Goal: Information Seeking & Learning: Learn about a topic

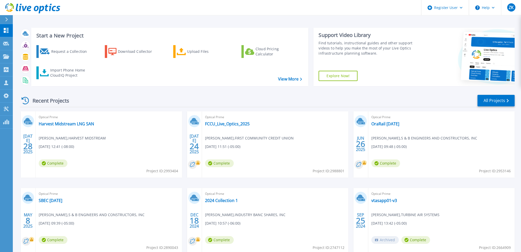
click at [5, 21] on div at bounding box center [9, 19] width 8 height 9
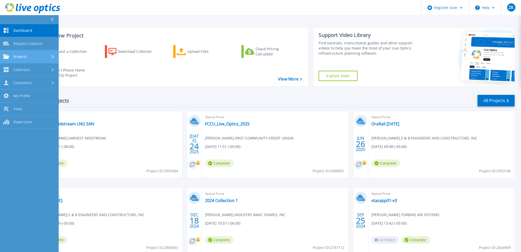
click at [17, 54] on span "Projects" at bounding box center [20, 56] width 14 height 5
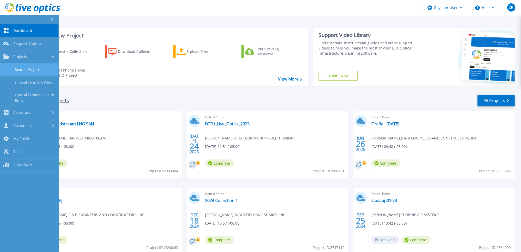
click at [29, 69] on link "Search Projects" at bounding box center [29, 69] width 58 height 13
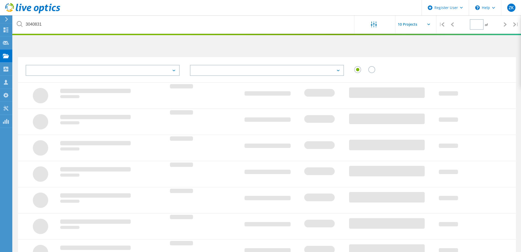
type input "1"
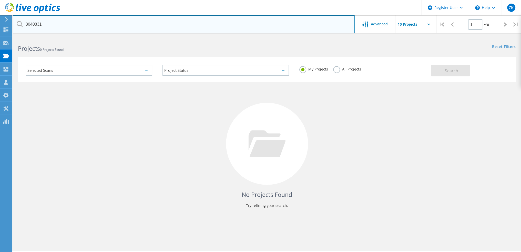
click at [76, 25] on input "3040831" at bounding box center [184, 24] width 342 height 18
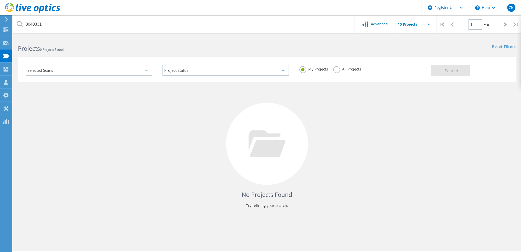
click at [209, 50] on h2 "Projects 0 Projects Found" at bounding box center [140, 48] width 244 height 8
click at [338, 67] on label "All Projects" at bounding box center [347, 68] width 28 height 5
click at [0, 0] on input "All Projects" at bounding box center [0, 0] width 0 height 0
click at [450, 68] on span "Search" at bounding box center [451, 71] width 13 height 6
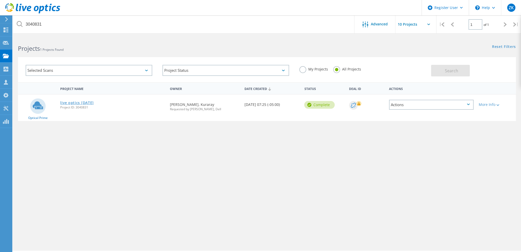
click at [86, 101] on link "live optics [DATE]" at bounding box center [77, 103] width 34 height 4
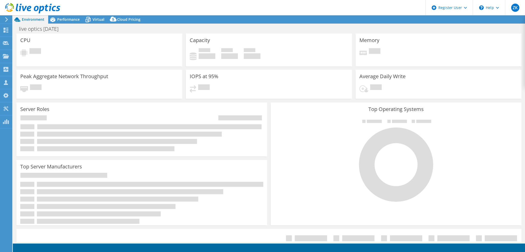
select select "USD"
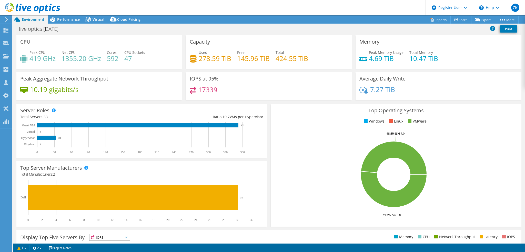
click at [267, 101] on div "IOPS at 95% 17339" at bounding box center [268, 87] width 169 height 31
click at [59, 24] on div "live optics [DATE] Print" at bounding box center [269, 30] width 512 height 12
click at [121, 34] on div "live optics [DATE] Print" at bounding box center [269, 29] width 512 height 11
click at [63, 19] on span "Performance" at bounding box center [68, 19] width 23 height 5
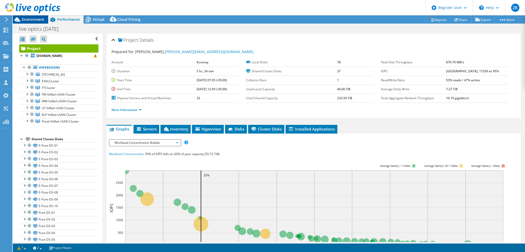
click at [33, 21] on span "Environment" at bounding box center [33, 19] width 23 height 5
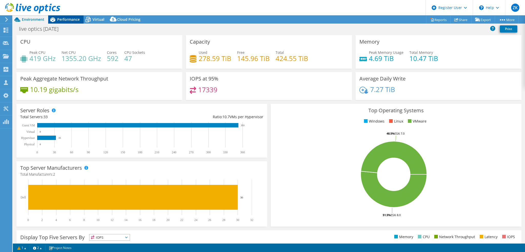
click at [65, 18] on span "Performance" at bounding box center [68, 19] width 23 height 5
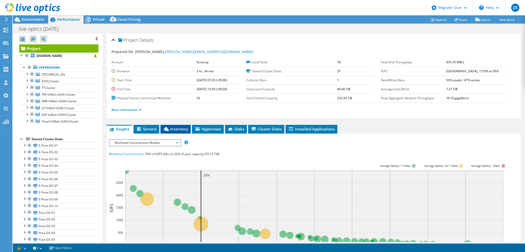
click at [173, 127] on span "Inventory" at bounding box center [175, 128] width 25 height 5
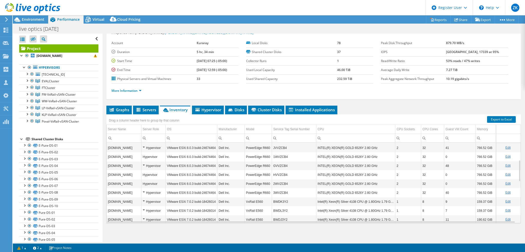
scroll to position [93, 0]
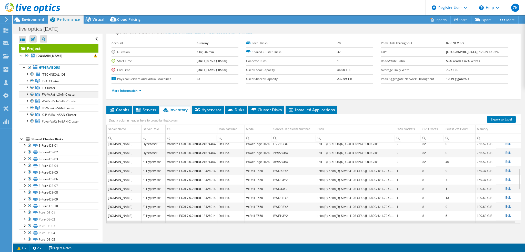
click at [27, 94] on div at bounding box center [26, 93] width 5 height 5
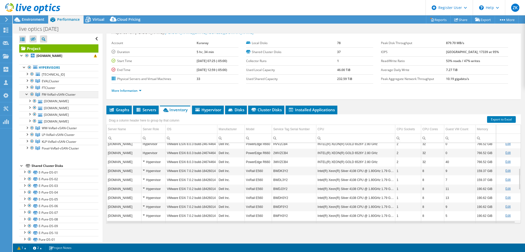
click at [27, 94] on div at bounding box center [26, 93] width 5 height 5
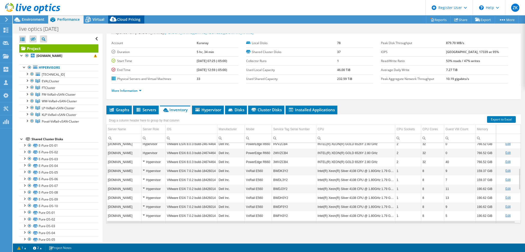
click at [115, 20] on icon at bounding box center [113, 19] width 7 height 5
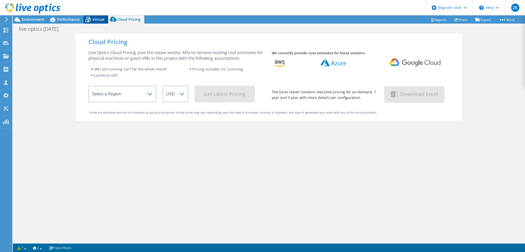
click at [97, 18] on span "Virtual" at bounding box center [99, 19] width 12 height 5
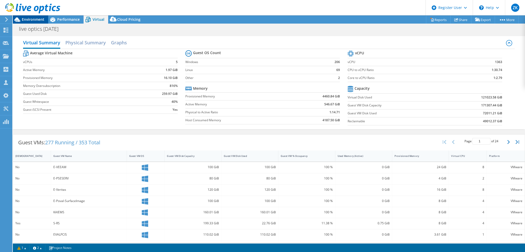
click at [24, 19] on span "Environment" at bounding box center [33, 19] width 23 height 5
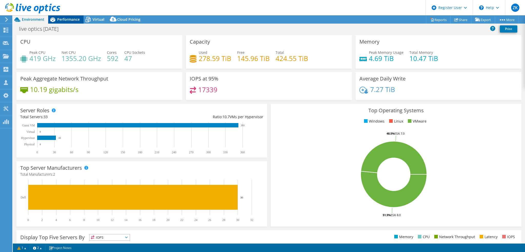
click at [62, 18] on span "Performance" at bounding box center [68, 19] width 23 height 5
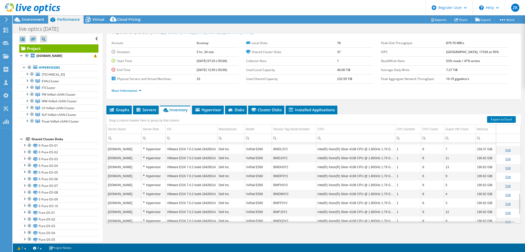
scroll to position [186, 0]
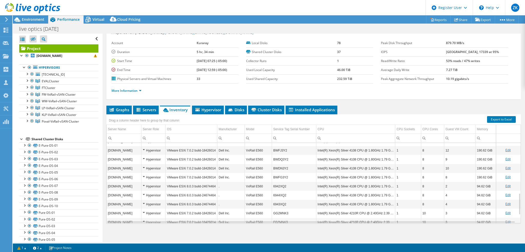
click at [280, 174] on td "BWFG3Y2" at bounding box center [294, 177] width 44 height 9
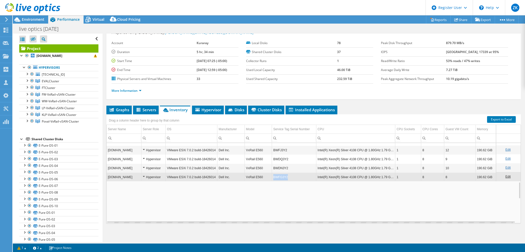
click at [280, 174] on td "BWFG3Y2" at bounding box center [294, 177] width 44 height 9
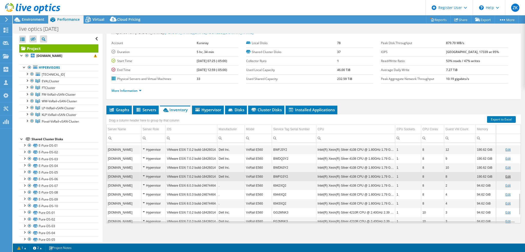
click at [278, 175] on td "BWFG3Y2" at bounding box center [294, 176] width 44 height 9
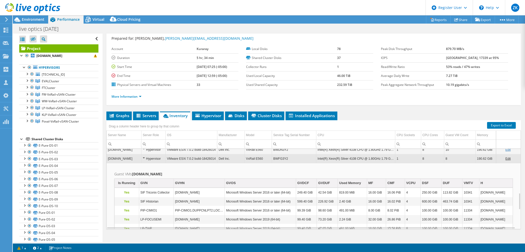
scroll to position [19, 0]
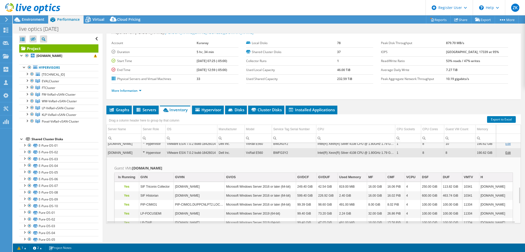
click at [295, 153] on td "BWFG3Y2" at bounding box center [294, 152] width 44 height 9
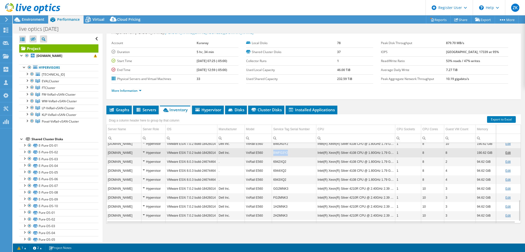
drag, startPoint x: 284, startPoint y: 152, endPoint x: 272, endPoint y: 152, distance: 12.1
click at [272, 152] on td "BWFG3Y2" at bounding box center [294, 152] width 44 height 9
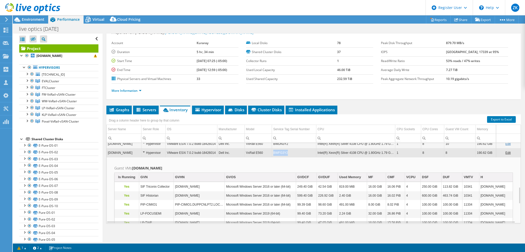
copy td "BWFG3Y2"
drag, startPoint x: 285, startPoint y: 151, endPoint x: 272, endPoint y: 153, distance: 12.9
click at [272, 153] on td "BWFG3Y2" at bounding box center [294, 152] width 44 height 9
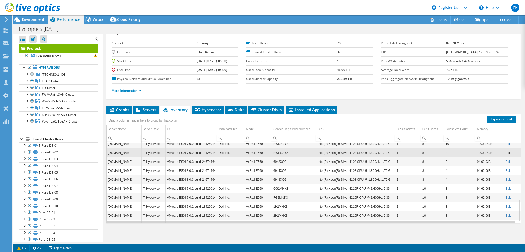
click at [104, 62] on div "Project Details Prepared for: [PERSON_NAME], [PERSON_NAME][EMAIL_ADDRESS][DOMAI…" at bounding box center [314, 128] width 422 height 228
click at [29, 67] on div at bounding box center [29, 67] width 5 height 6
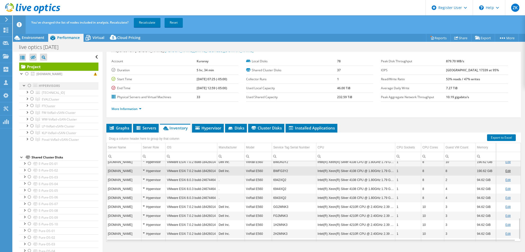
click at [29, 85] on div at bounding box center [29, 86] width 5 height 6
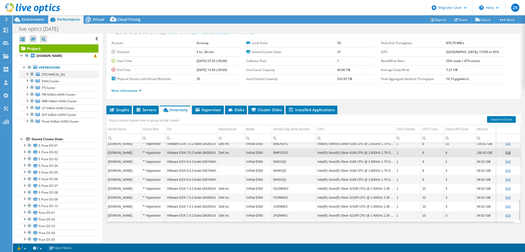
click at [32, 74] on div at bounding box center [31, 74] width 5 height 6
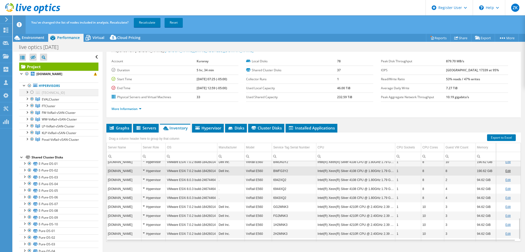
click at [32, 79] on ul "Hypervisors [TECHNICAL_ID] datastore1" at bounding box center [58, 112] width 79 height 71
click at [32, 98] on div at bounding box center [31, 99] width 5 height 6
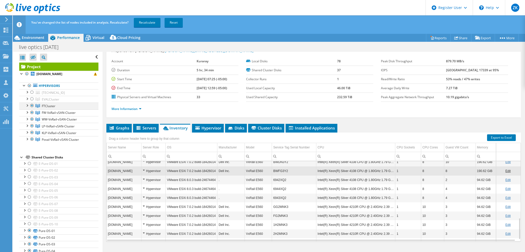
click at [31, 104] on div at bounding box center [31, 106] width 5 height 6
click at [148, 21] on link "Recalculate" at bounding box center [147, 22] width 27 height 9
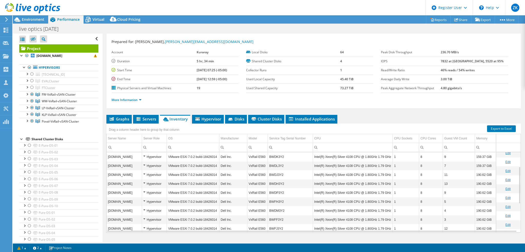
scroll to position [0, 0]
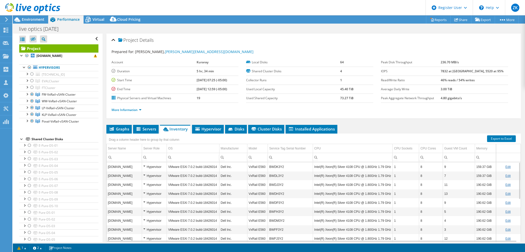
click at [354, 134] on div "Drag a column header here to group by that column" at bounding box center [313, 137] width 414 height 7
click at [365, 105] on div "More Information" at bounding box center [314, 110] width 404 height 14
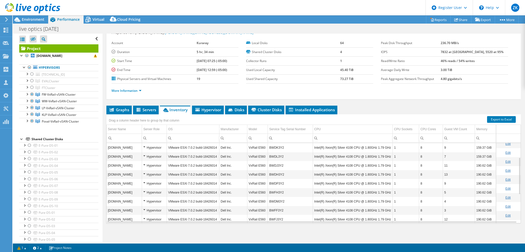
scroll to position [31, 0]
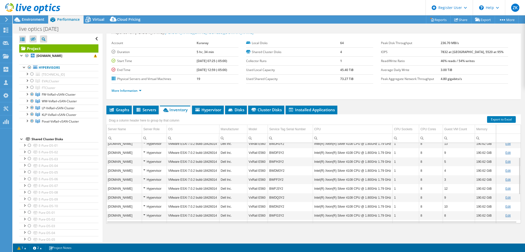
click at [36, 17] on div at bounding box center [30, 8] width 60 height 17
click at [39, 22] on span "Environment" at bounding box center [33, 19] width 23 height 5
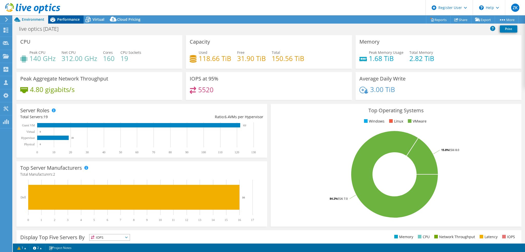
click at [64, 19] on span "Performance" at bounding box center [68, 19] width 23 height 5
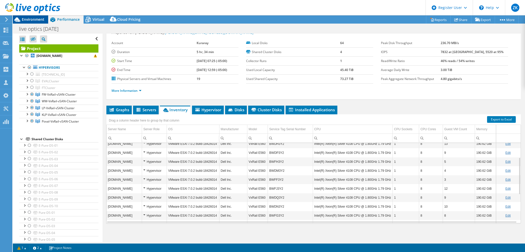
click at [40, 20] on span "Environment" at bounding box center [33, 19] width 23 height 5
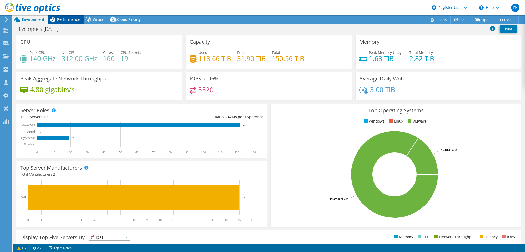
click at [52, 21] on icon at bounding box center [52, 19] width 5 height 5
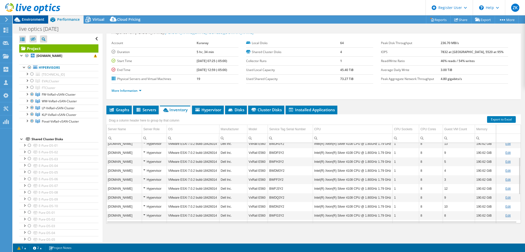
click at [39, 20] on span "Environment" at bounding box center [33, 19] width 23 height 5
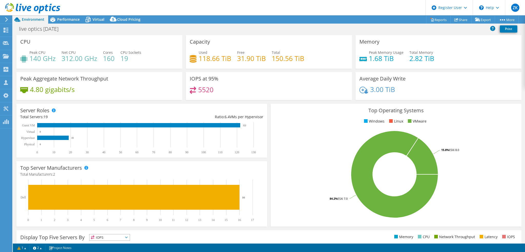
click at [214, 26] on div "live optics [DATE] Print" at bounding box center [269, 28] width 512 height 9
click at [59, 18] on span "Performance" at bounding box center [68, 19] width 23 height 5
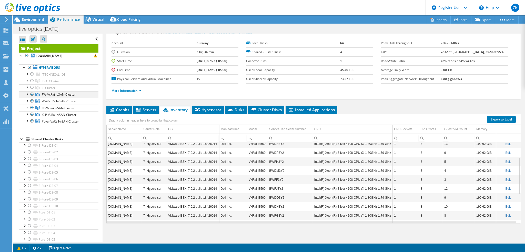
click at [27, 94] on div at bounding box center [26, 93] width 5 height 5
click at [289, 32] on div "live optics [DATE] Print" at bounding box center [269, 28] width 512 height 9
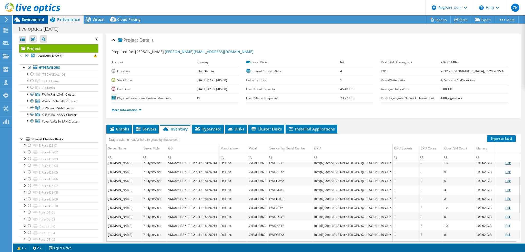
click at [36, 19] on span "Environment" at bounding box center [33, 19] width 23 height 5
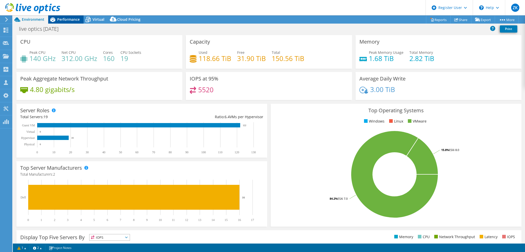
click at [74, 22] on div "Performance" at bounding box center [65, 19] width 35 height 8
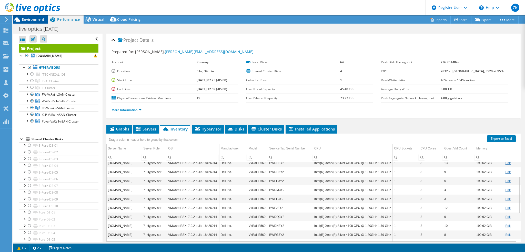
click at [35, 19] on span "Environment" at bounding box center [33, 19] width 23 height 5
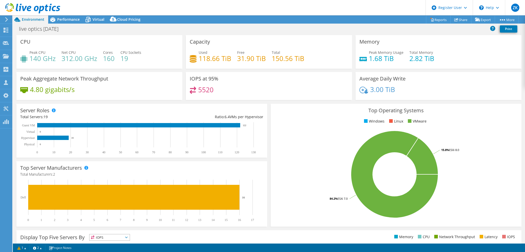
click at [181, 68] on div "CPU Peak CPU 140 GHz Net CPU 312.00 GHz Cores 160 CPU Sockets 19" at bounding box center [99, 52] width 169 height 34
click at [65, 19] on span "Performance" at bounding box center [68, 19] width 23 height 5
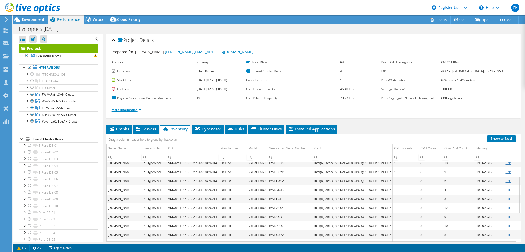
click at [138, 108] on link "More Information" at bounding box center [127, 110] width 30 height 4
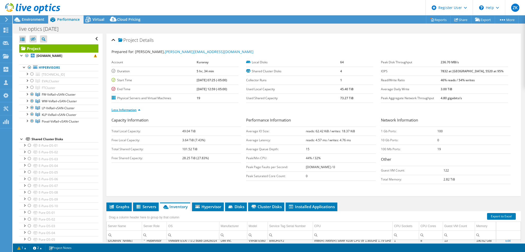
click at [137, 108] on link "Less Information" at bounding box center [126, 110] width 29 height 4
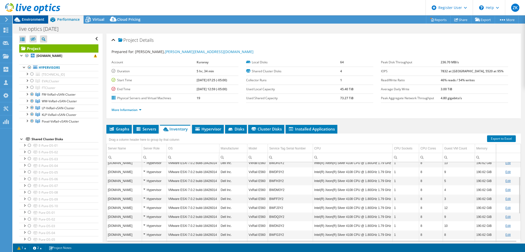
click at [28, 19] on span "Environment" at bounding box center [33, 19] width 23 height 5
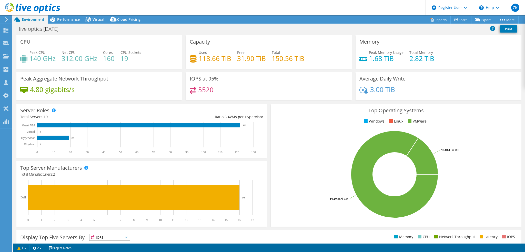
click at [266, 56] on div "Used 118.66 TiB Free 31.90 TiB Total 150.56 TiB" at bounding box center [269, 58] width 158 height 17
click at [8, 20] on icon at bounding box center [7, 19] width 4 height 5
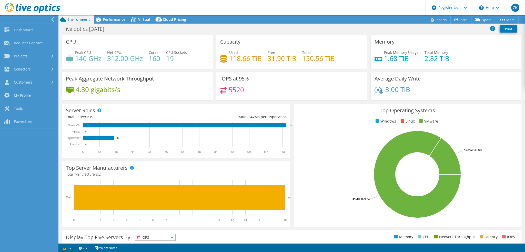
click at [50, 18] on div at bounding box center [28, 19] width 58 height 8
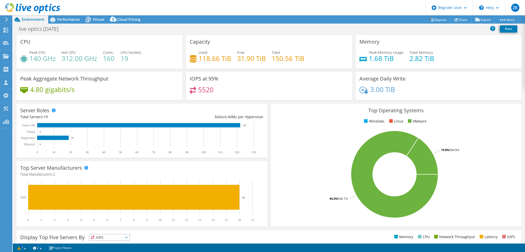
click at [181, 32] on div "live optics [DATE] Print" at bounding box center [269, 28] width 512 height 9
click at [75, 17] on span "Performance" at bounding box center [68, 19] width 23 height 5
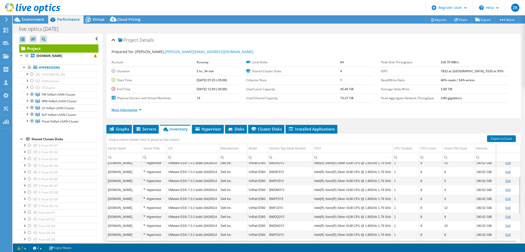
click at [128, 108] on link "More Information" at bounding box center [127, 110] width 30 height 4
click at [121, 109] on link "More Information" at bounding box center [127, 110] width 30 height 4
click at [127, 108] on link "More Information" at bounding box center [127, 110] width 30 height 4
click at [140, 108] on link "More Information" at bounding box center [127, 110] width 30 height 4
click at [237, 53] on div "Prepared for: [PERSON_NAME], [PERSON_NAME][EMAIL_ADDRESS][DOMAIN_NAME]" at bounding box center [314, 52] width 404 height 6
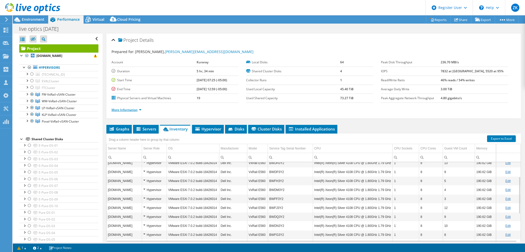
click at [120, 109] on link "More Information" at bounding box center [127, 110] width 30 height 4
click at [121, 109] on link "More Information" at bounding box center [127, 110] width 30 height 4
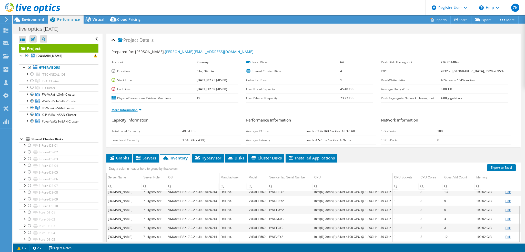
click at [121, 109] on link "More Information" at bounding box center [127, 110] width 30 height 4
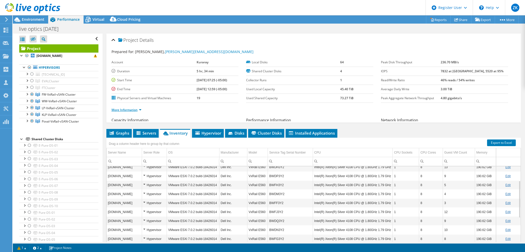
click at [121, 109] on link "More Information" at bounding box center [127, 110] width 30 height 4
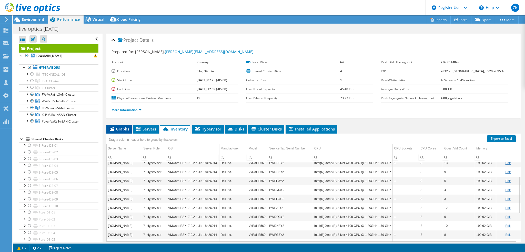
click at [121, 131] on li "Graphs" at bounding box center [118, 129] width 25 height 9
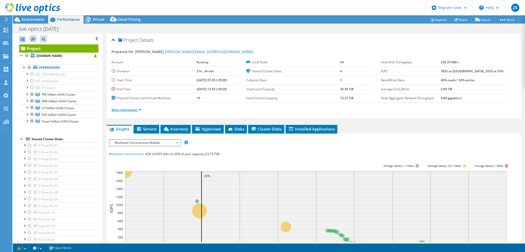
click at [124, 110] on link "More Information" at bounding box center [127, 110] width 30 height 4
click at [36, 20] on span "Environment" at bounding box center [33, 19] width 23 height 5
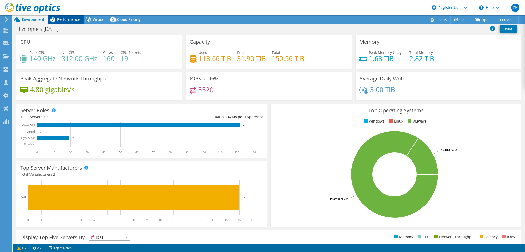
click at [59, 22] on div "Performance" at bounding box center [65, 19] width 35 height 8
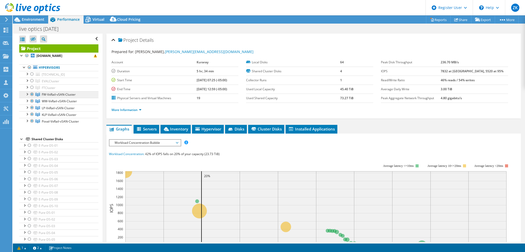
click at [62, 95] on span "FW-VxRail-vSAN-Cluster" at bounding box center [59, 94] width 34 height 4
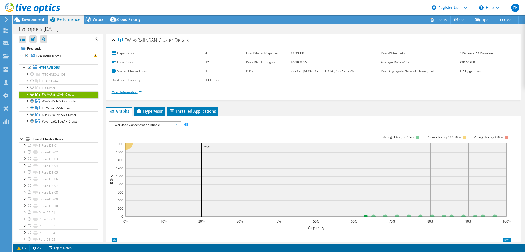
click at [131, 91] on link "More Information" at bounding box center [127, 92] width 30 height 4
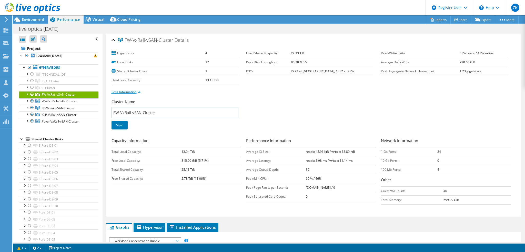
click at [131, 91] on link "Less Information" at bounding box center [126, 92] width 29 height 4
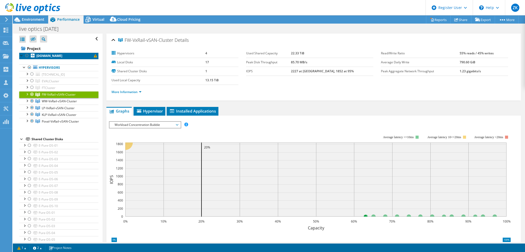
click at [48, 55] on b "[DOMAIN_NAME]" at bounding box center [49, 56] width 26 height 4
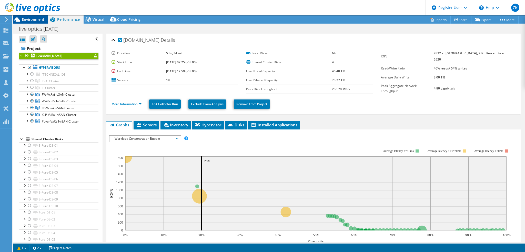
click at [41, 22] on div "Environment" at bounding box center [30, 19] width 35 height 8
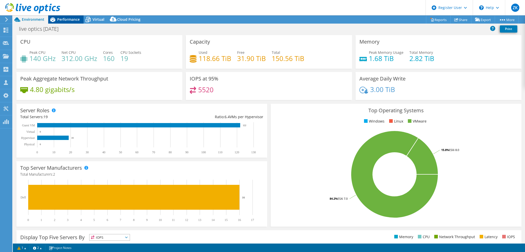
click at [64, 21] on span "Performance" at bounding box center [68, 19] width 23 height 5
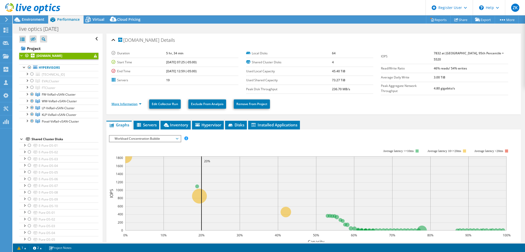
click at [132, 102] on link "More Information" at bounding box center [127, 104] width 30 height 4
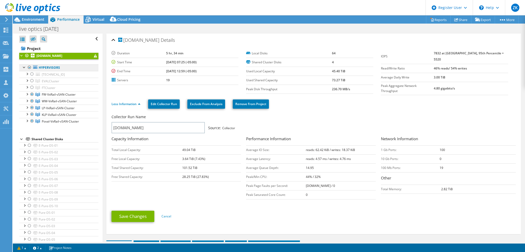
click at [62, 67] on link "Hypervisors" at bounding box center [58, 67] width 79 height 7
click at [59, 68] on link "Hypervisors" at bounding box center [58, 67] width 79 height 7
click at [43, 67] on link "Hypervisors" at bounding box center [58, 67] width 79 height 7
click at [35, 22] on span "Environment" at bounding box center [33, 19] width 23 height 5
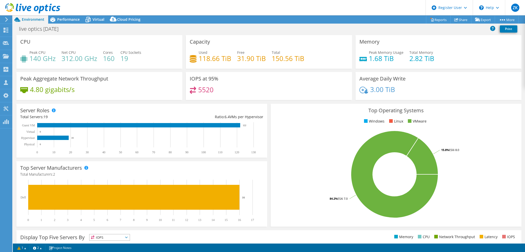
click at [266, 101] on div "IOPS at 95% 5520" at bounding box center [268, 87] width 169 height 31
click at [75, 19] on span "Performance" at bounding box center [68, 19] width 23 height 5
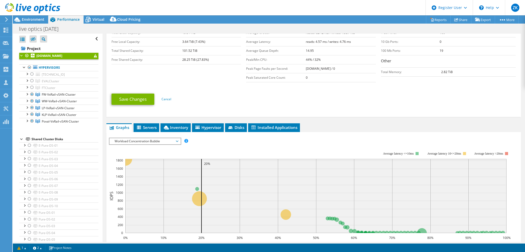
scroll to position [128, 0]
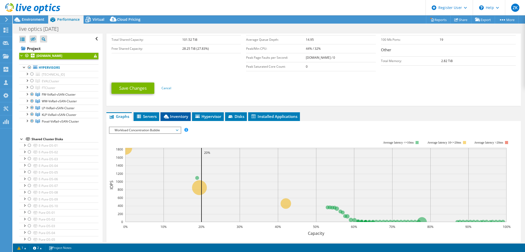
click at [173, 114] on span "Inventory" at bounding box center [175, 116] width 25 height 5
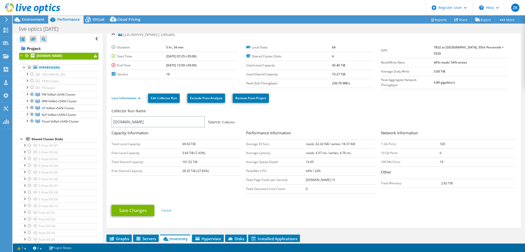
scroll to position [0, 0]
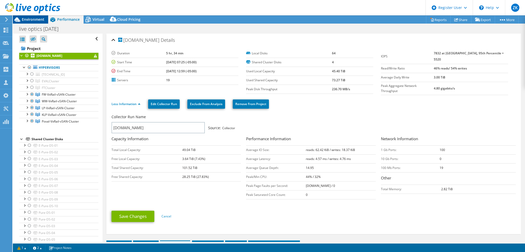
click at [32, 20] on span "Environment" at bounding box center [33, 19] width 23 height 5
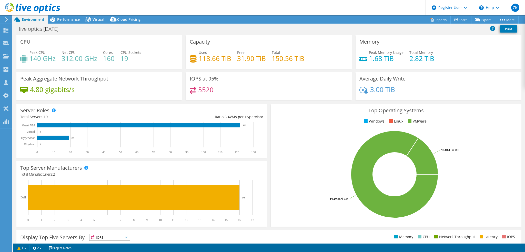
click at [350, 68] on div "Capacity Used 118.66 TiB Free 31.90 TiB Total 150.56 TiB" at bounding box center [268, 52] width 169 height 34
click at [59, 21] on span "Performance" at bounding box center [68, 19] width 23 height 5
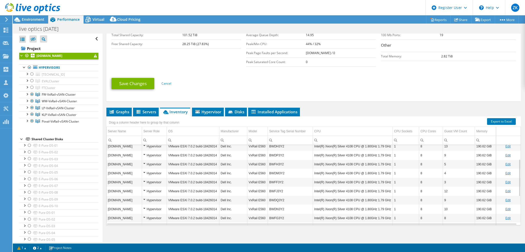
scroll to position [92, 0]
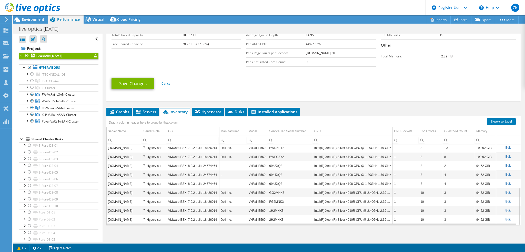
click at [345, 118] on div "Drag a column header here to group by that column" at bounding box center [313, 119] width 414 height 7
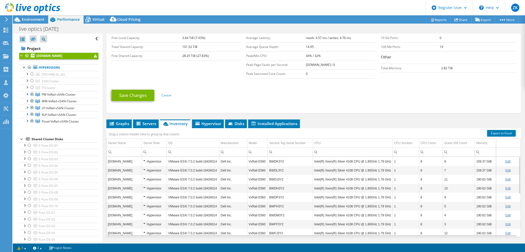
scroll to position [133, 0]
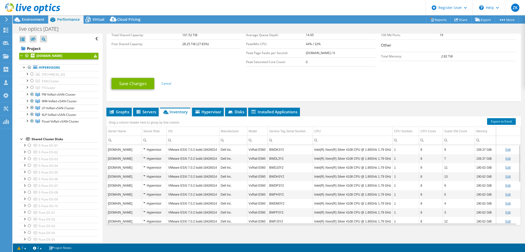
click at [363, 108] on ul "Graphs Servers Inventory Hypervisor Disks Cluster Disks Installed Applications" at bounding box center [313, 112] width 414 height 9
click at [121, 109] on span "Graphs" at bounding box center [119, 111] width 20 height 5
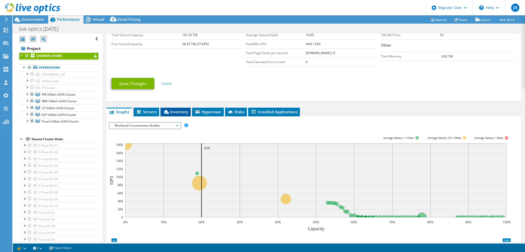
click at [179, 109] on span "Inventory" at bounding box center [175, 111] width 25 height 5
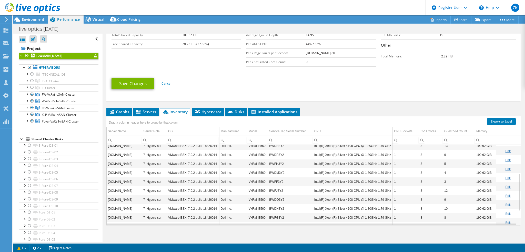
scroll to position [62, 0]
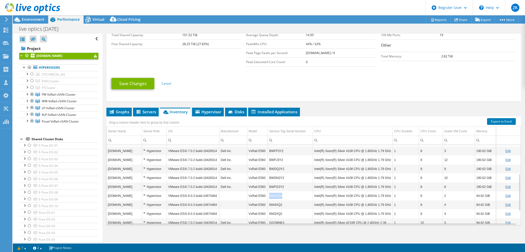
copy td "6942XQ2"
drag, startPoint x: 279, startPoint y: 193, endPoint x: 268, endPoint y: 194, distance: 11.8
click at [268, 194] on td "6942XQ2" at bounding box center [290, 195] width 45 height 9
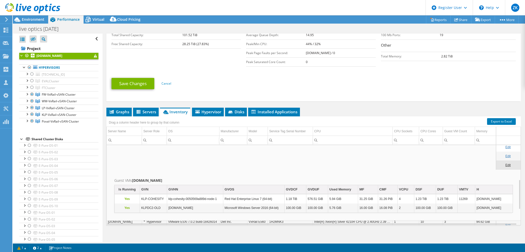
scroll to position [92, 0]
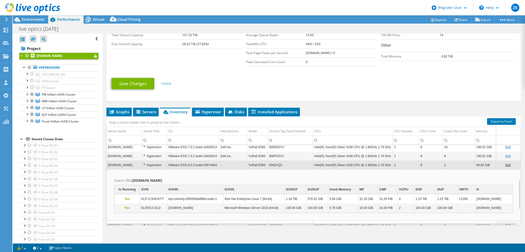
click at [304, 161] on td "6942XQ2" at bounding box center [290, 164] width 45 height 9
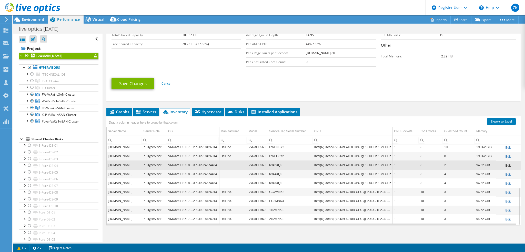
scroll to position [92, 0]
click at [379, 100] on div "[DOMAIN_NAME] Details Duration 5 hr, 34 min Start Time [DATE] 07:25 (-05:00) En…" at bounding box center [314, 73] width 422 height 344
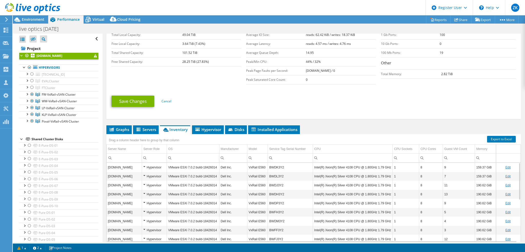
scroll to position [133, 0]
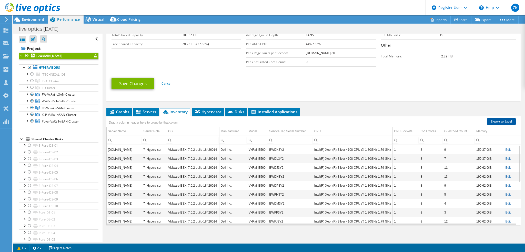
click at [497, 120] on link "Export to Excel" at bounding box center [501, 121] width 29 height 7
click at [478, 165] on td "190.62 GiB" at bounding box center [485, 167] width 21 height 9
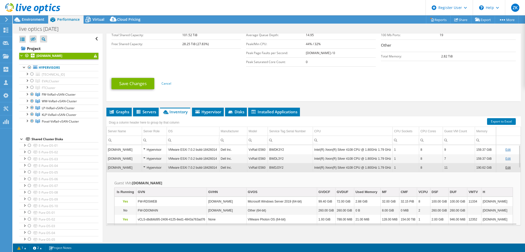
click at [479, 167] on td "190.62 GiB" at bounding box center [485, 167] width 21 height 9
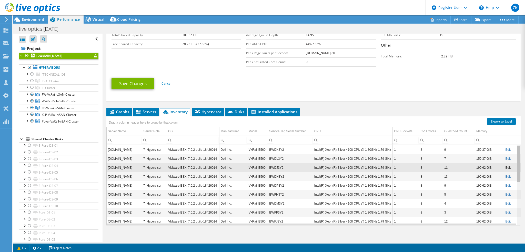
click at [518, 152] on body "ZK Dell User [PERSON_NAME] [PERSON_NAME][EMAIL_ADDRESS][PERSON_NAME][DOMAIN_NAM…" at bounding box center [262, 126] width 525 height 252
click at [31, 93] on div at bounding box center [31, 94] width 5 height 6
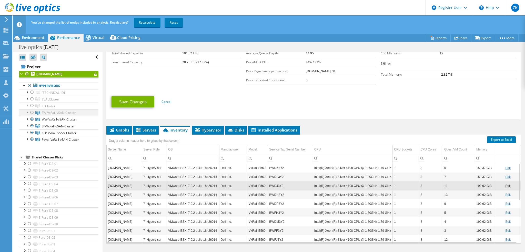
click at [33, 112] on div at bounding box center [31, 112] width 5 height 6
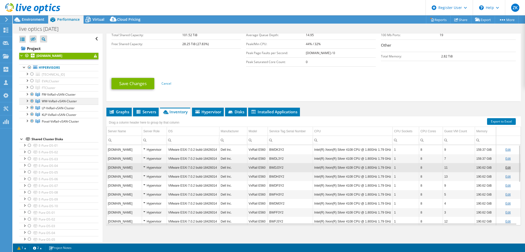
click at [31, 101] on div at bounding box center [31, 101] width 5 height 6
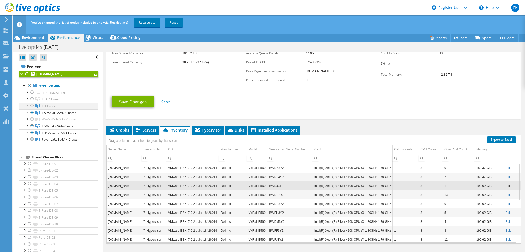
click at [31, 105] on div at bounding box center [31, 106] width 5 height 6
click at [32, 104] on div at bounding box center [31, 106] width 5 height 6
click at [31, 125] on div at bounding box center [31, 126] width 5 height 6
click at [32, 130] on div at bounding box center [31, 132] width 5 height 6
click at [32, 139] on div at bounding box center [31, 139] width 5 height 6
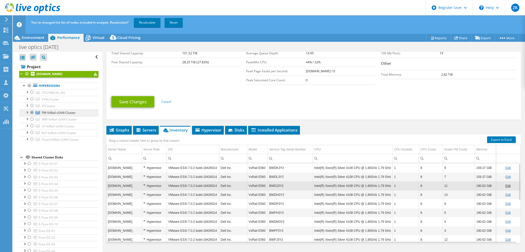
click at [56, 111] on span "FW-VxRail-vSAN-Cluster" at bounding box center [59, 112] width 34 height 4
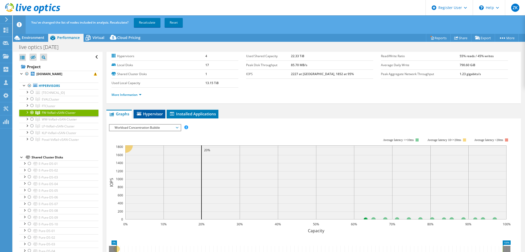
click at [154, 110] on li "Hypervisor" at bounding box center [150, 114] width 32 height 9
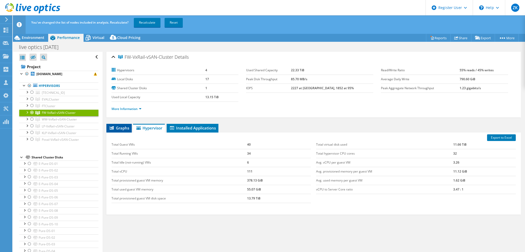
click at [110, 127] on icon at bounding box center [112, 128] width 4 height 4
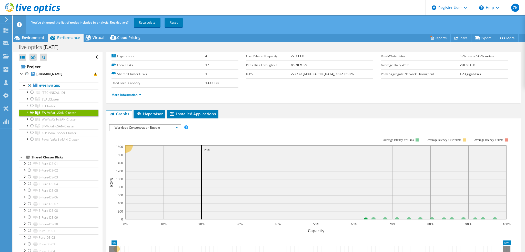
click at [299, 111] on ul "Graphs Servers Inventory Hypervisor Disks Cluster Disks Installed Applications" at bounding box center [313, 114] width 414 height 9
click at [147, 25] on link "Recalculate" at bounding box center [147, 22] width 27 height 9
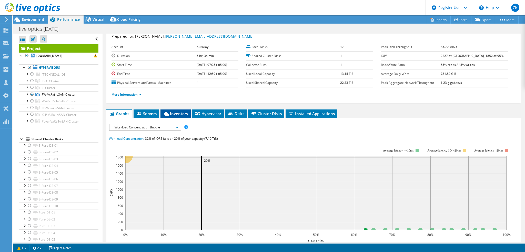
click at [183, 115] on span "Inventory" at bounding box center [175, 113] width 25 height 5
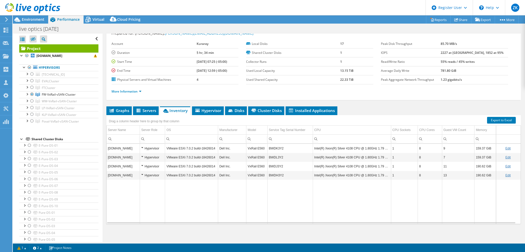
scroll to position [19, 0]
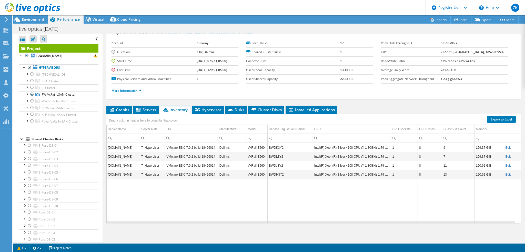
click at [363, 104] on div "Project Details Prepared for: [PERSON_NAME], [PERSON_NAME][EMAIL_ADDRESS][DOMAI…" at bounding box center [314, 128] width 422 height 228
click at [373, 70] on div "Local Disks 17 Shared Cluster Disks 1 Collector Runs 1 Used Local Capacity 13.1…" at bounding box center [313, 61] width 135 height 45
click at [356, 99] on div "Project Details Prepared for: [PERSON_NAME], [PERSON_NAME][EMAIL_ADDRESS][DOMAI…" at bounding box center [314, 128] width 422 height 228
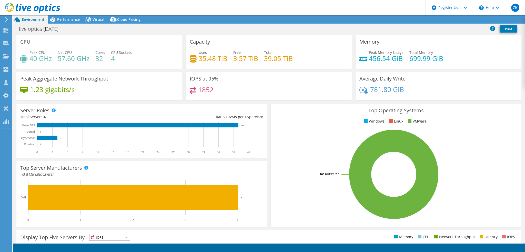
select select "USD"
